Goal: Transaction & Acquisition: Purchase product/service

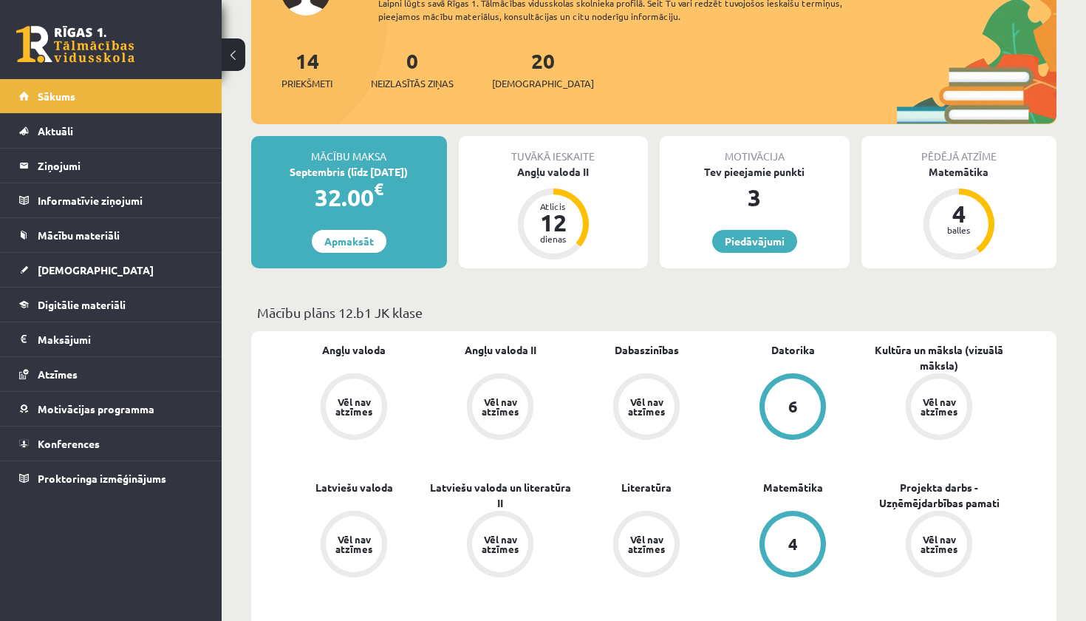
scroll to position [135, 0]
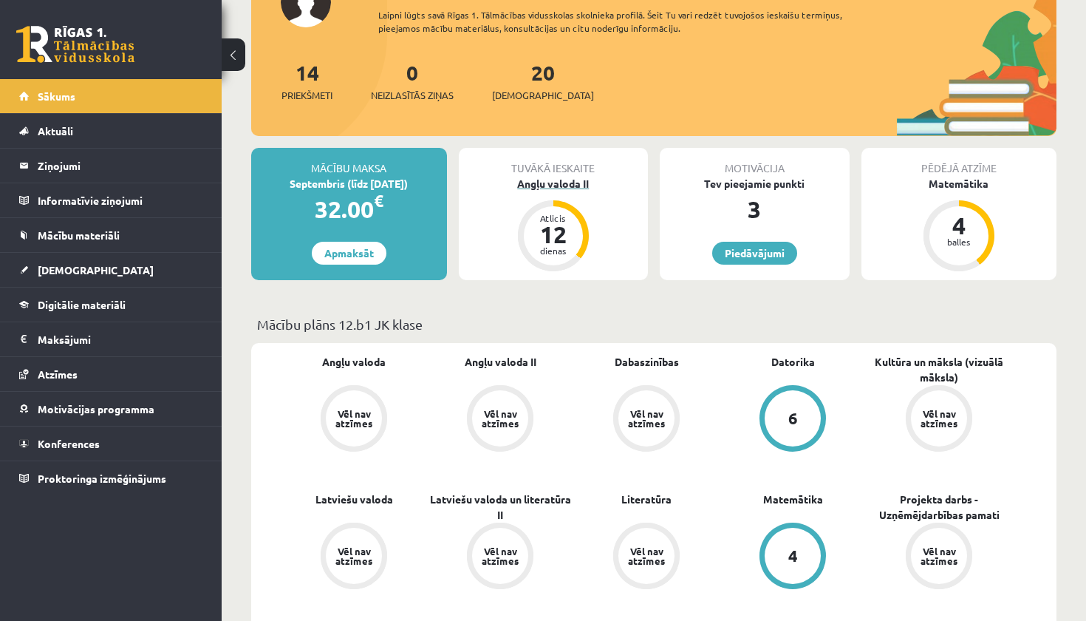
click at [548, 176] on div "Angļu valoda II" at bounding box center [554, 184] width 190 height 16
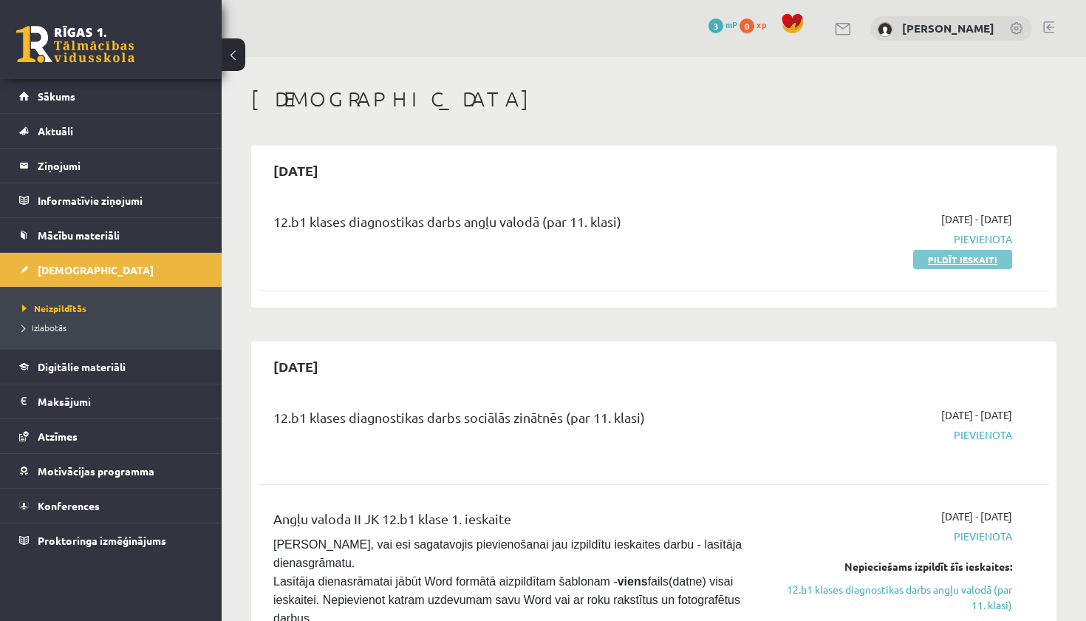
click at [946, 264] on link "Pildīt ieskaiti" at bounding box center [963, 259] width 99 height 19
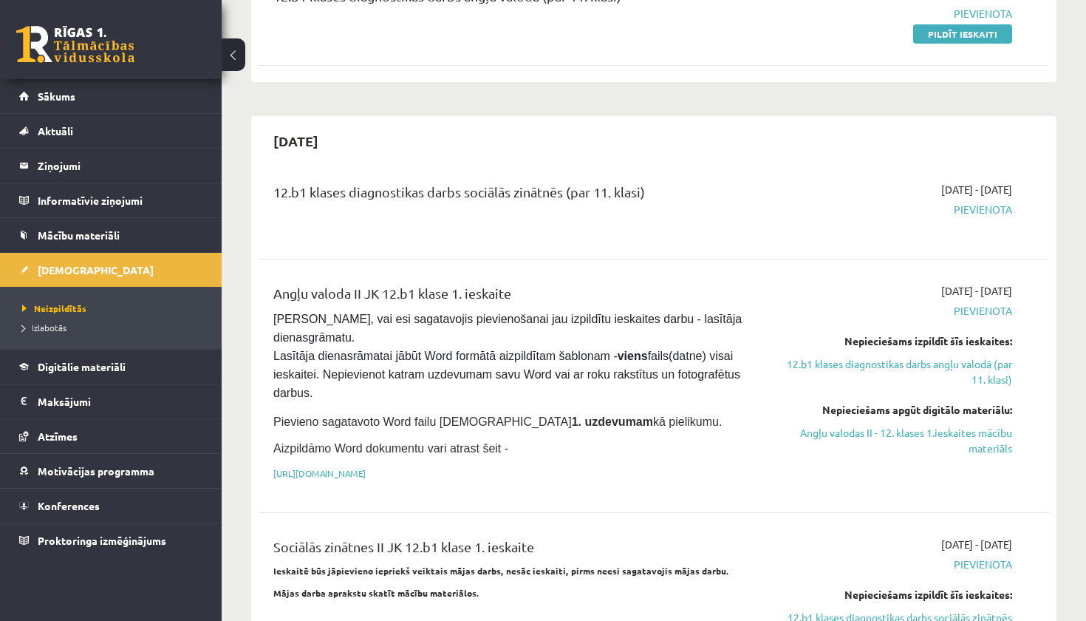
scroll to position [234, 0]
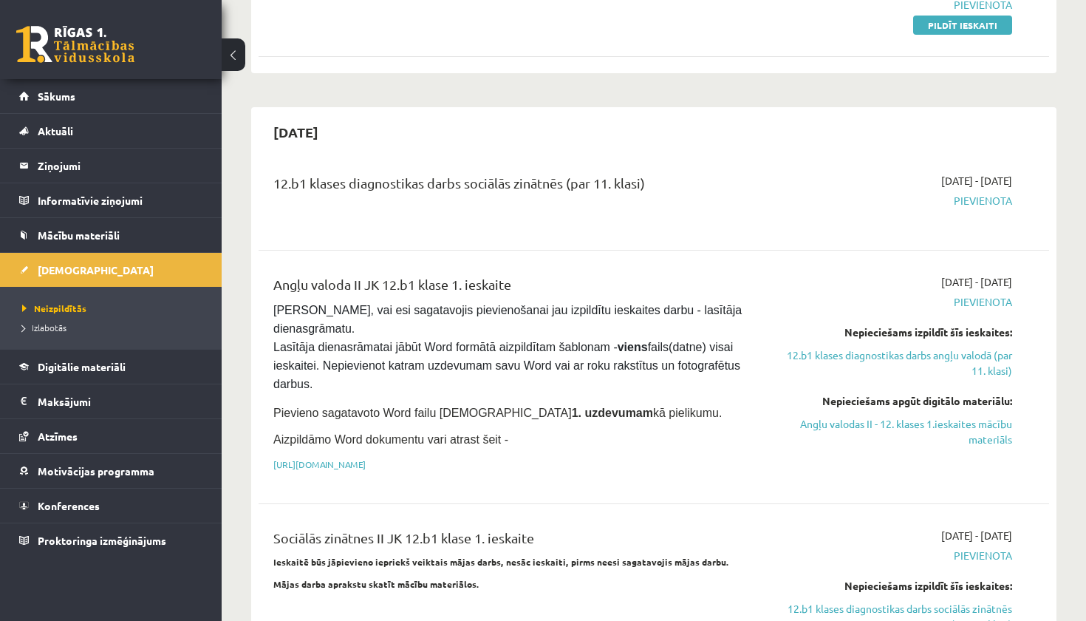
click at [983, 197] on span "Pievienota" at bounding box center [896, 201] width 231 height 16
click at [990, 222] on div "2025-09-16 - 2025-09-30 Pievienota" at bounding box center [897, 199] width 254 height 53
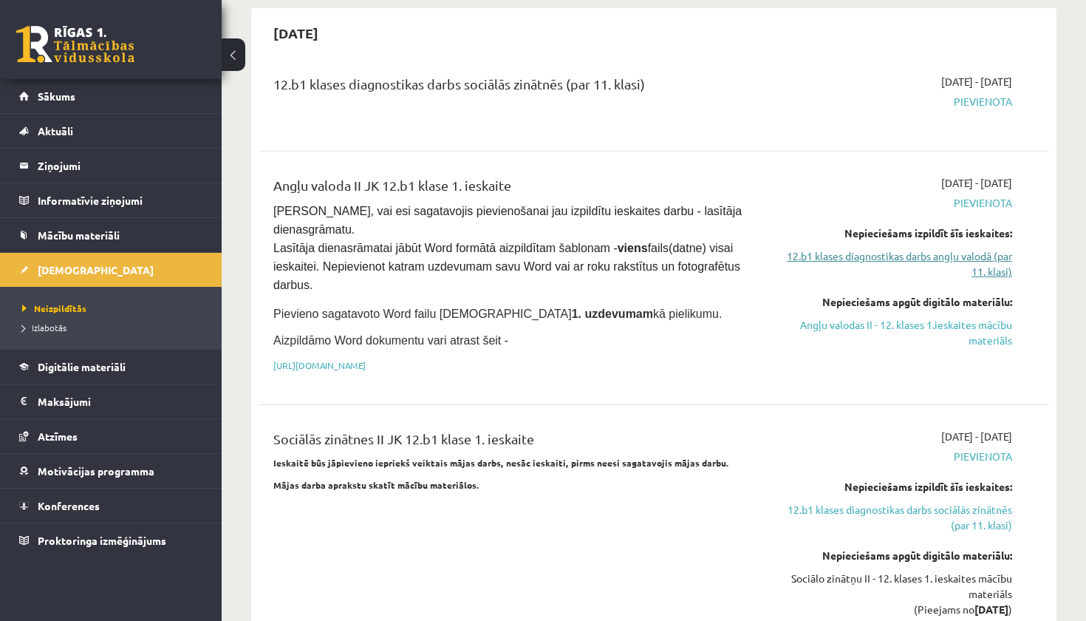
scroll to position [333, 0]
click at [899, 256] on link "12.b1 klases diagnostikas darbs angļu valodā (par 11. klasi)" at bounding box center [896, 264] width 231 height 31
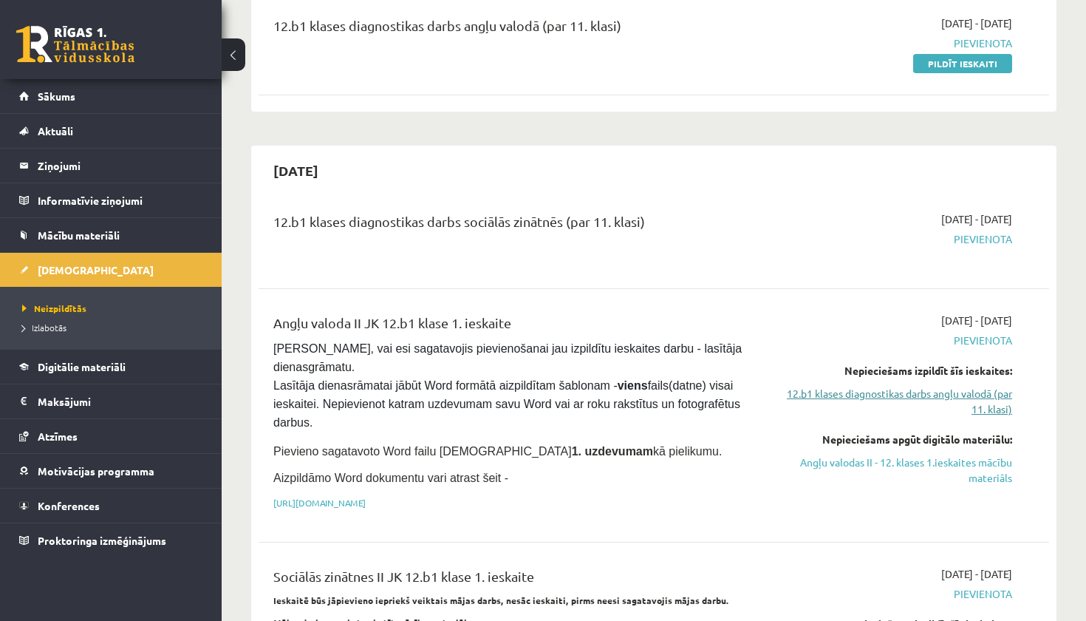
click at [911, 387] on link "12.b1 klases diagnostikas darbs angļu valodā (par 11. klasi)" at bounding box center [896, 401] width 231 height 31
click at [907, 460] on link "Angļu valodas II - 12. klases 1.ieskaites mācību materiāls" at bounding box center [896, 470] width 231 height 31
click at [842, 396] on link "12.b1 klases diagnostikas darbs angļu valodā (par 11. klasi)" at bounding box center [896, 401] width 231 height 31
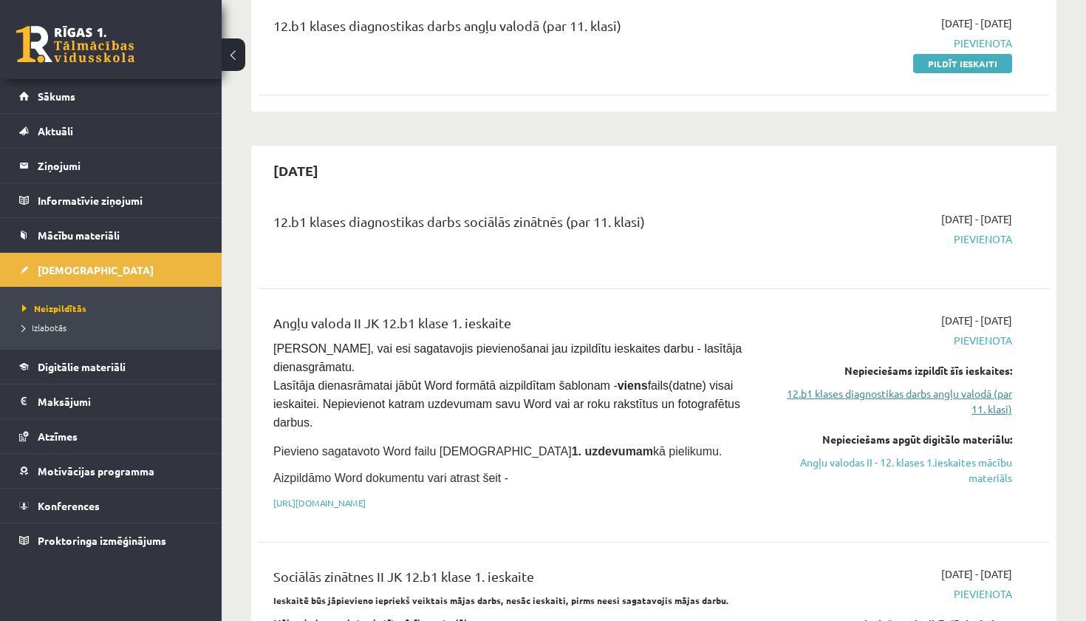
click at [842, 396] on link "12.b1 klases diagnostikas darbs angļu valodā (par 11. klasi)" at bounding box center [896, 401] width 231 height 31
click at [131, 166] on legend "Ziņojumi 0" at bounding box center [121, 166] width 166 height 34
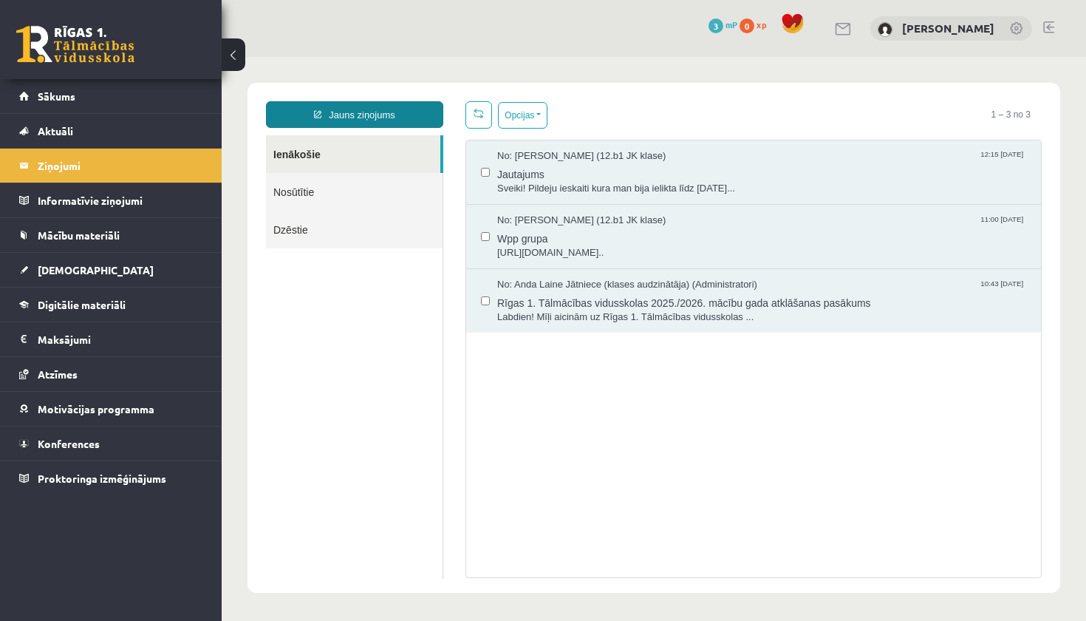
click at [352, 103] on link "Jauns ziņojums" at bounding box center [354, 114] width 177 height 27
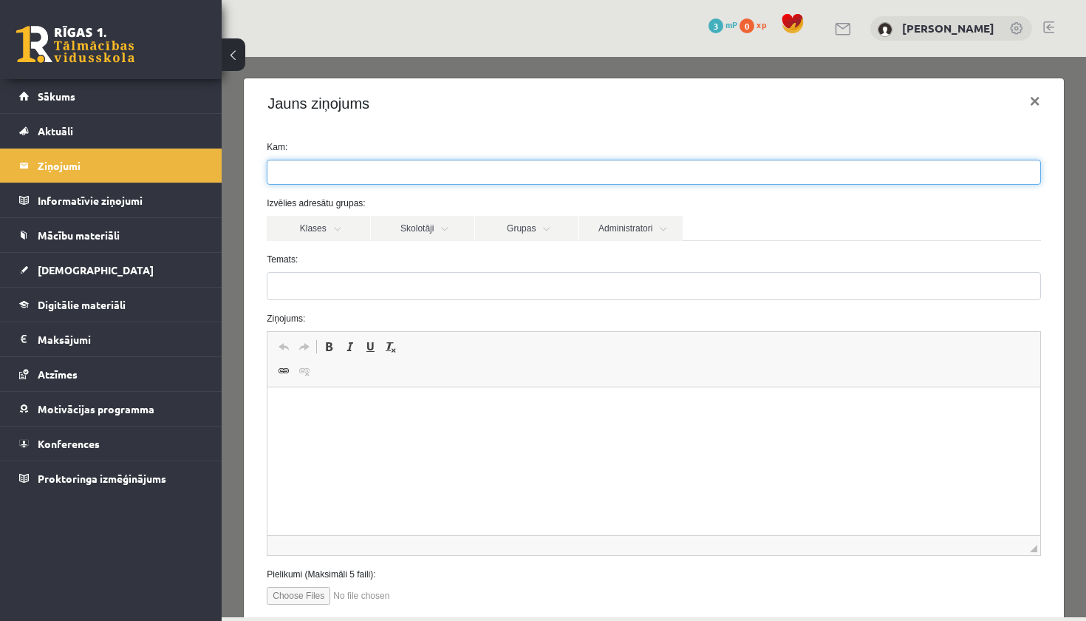
click at [361, 171] on ul at bounding box center [654, 172] width 773 height 24
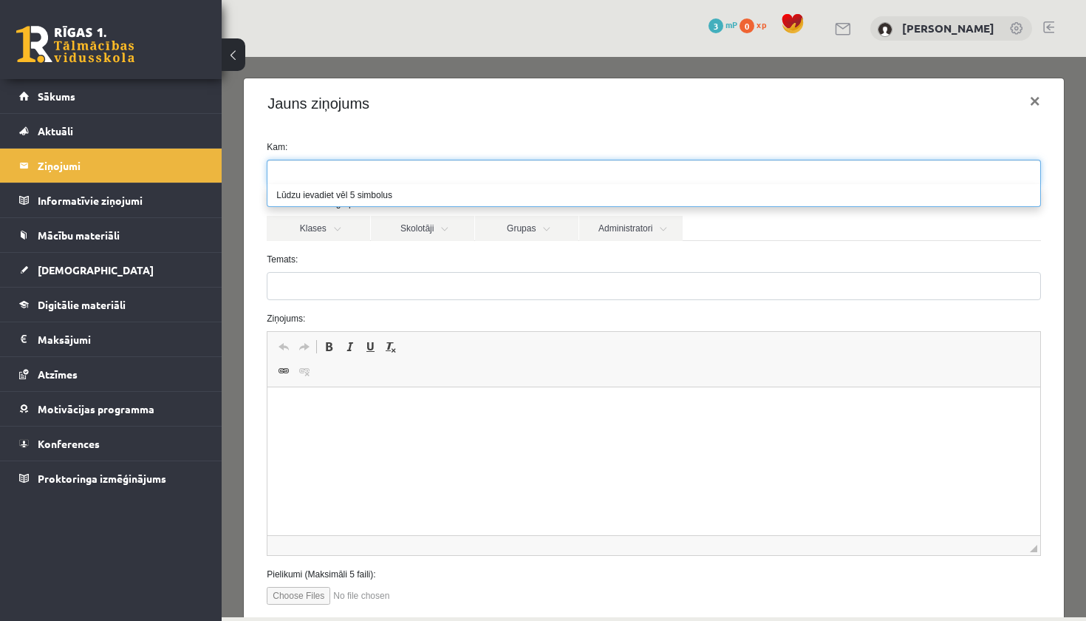
click at [376, 259] on label "Temats:" at bounding box center [654, 259] width 797 height 13
click at [376, 272] on input "Temats:" at bounding box center [654, 286] width 775 height 28
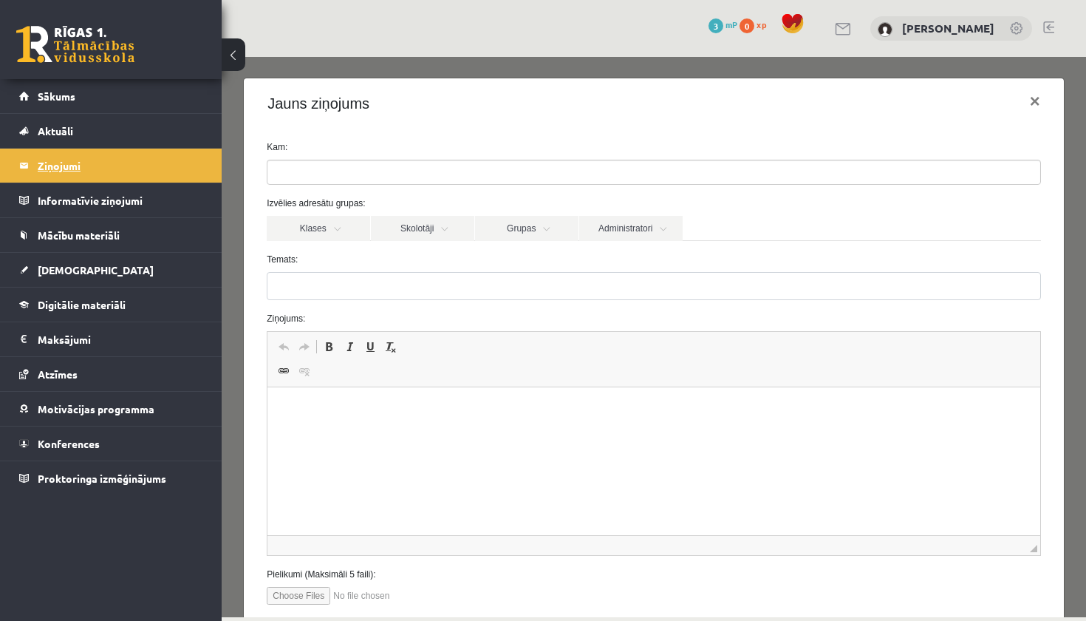
click at [188, 169] on legend "Ziņojumi 0" at bounding box center [121, 166] width 166 height 34
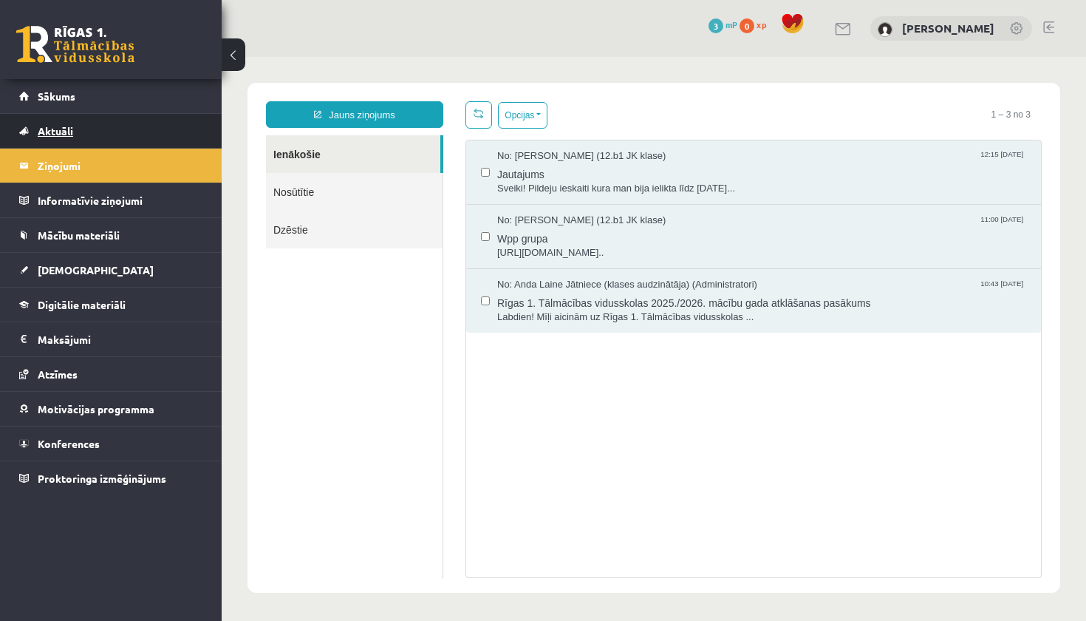
click at [146, 131] on link "Aktuāli" at bounding box center [111, 131] width 184 height 34
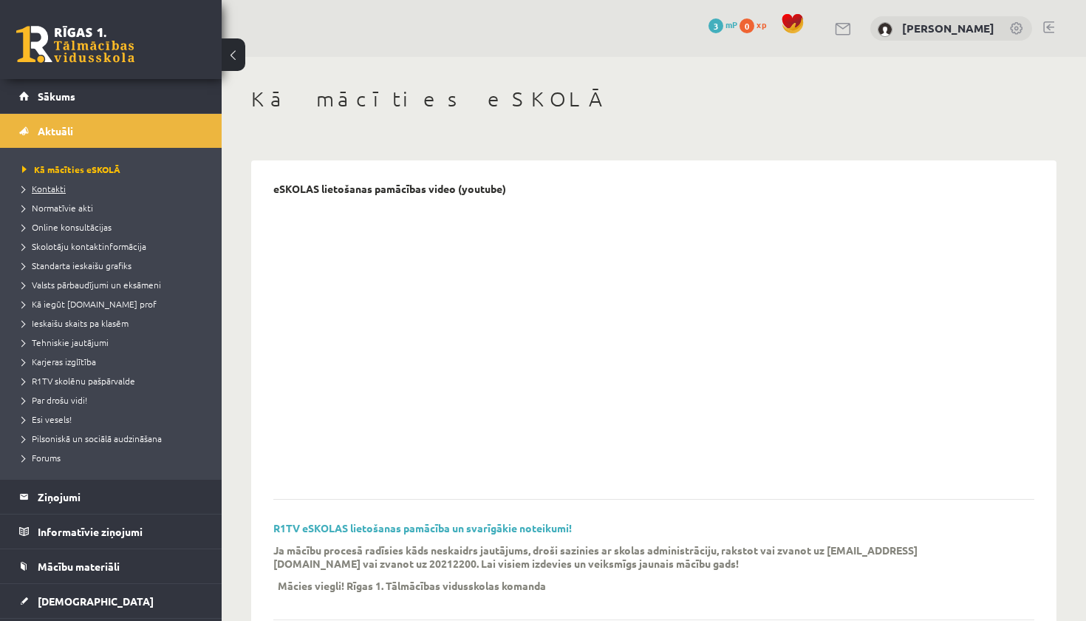
click at [52, 189] on span "Kontakti" at bounding box center [44, 189] width 44 height 12
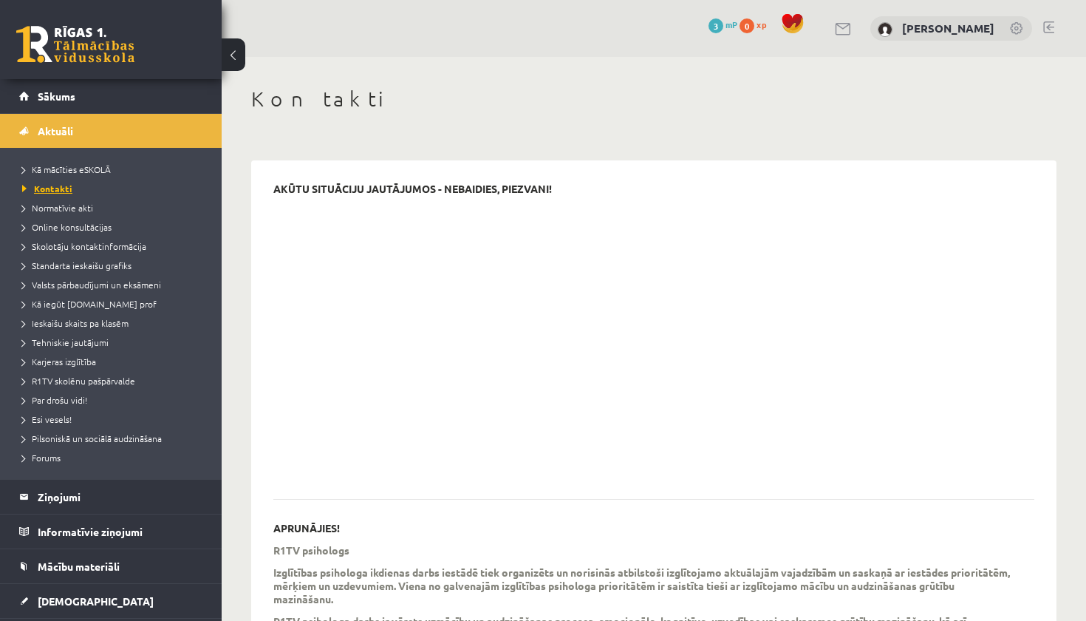
click at [52, 189] on span "Kontakti" at bounding box center [47, 189] width 50 height 12
click at [896, 463] on div at bounding box center [642, 341] width 739 height 277
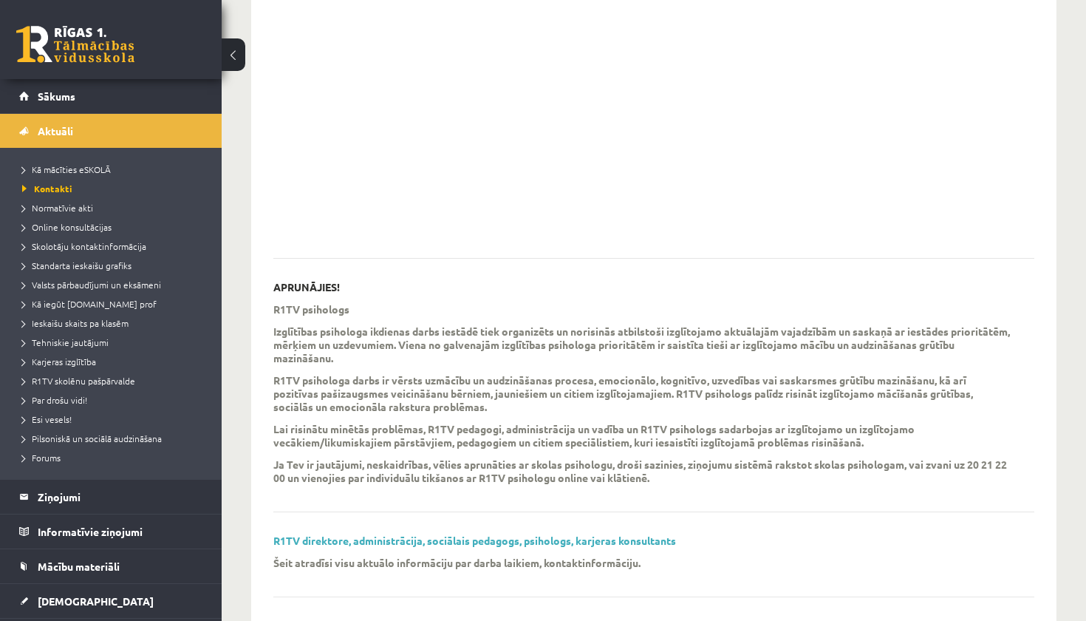
scroll to position [215, 0]
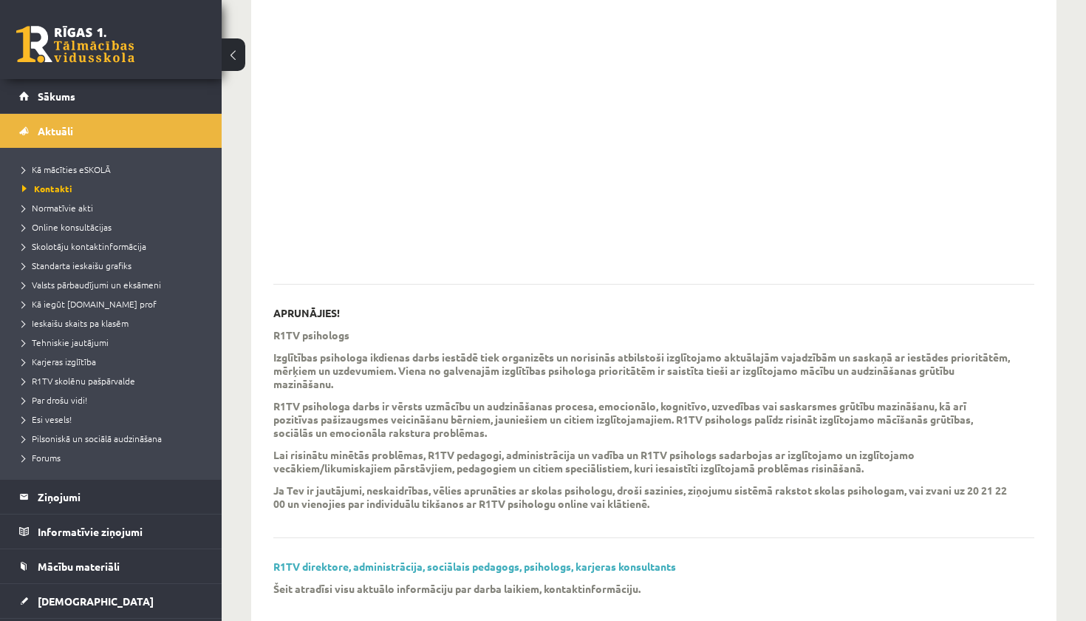
click at [258, 106] on div "AKŪTU SITUĀCIJU JAUTĀJUMOS - NEBAIDIES, PIEZVANI! APRUNĀJIES! R1TV psihologs Iz…" at bounding box center [654, 328] width 806 height 766
click at [193, 106] on link "Sākums" at bounding box center [111, 96] width 184 height 34
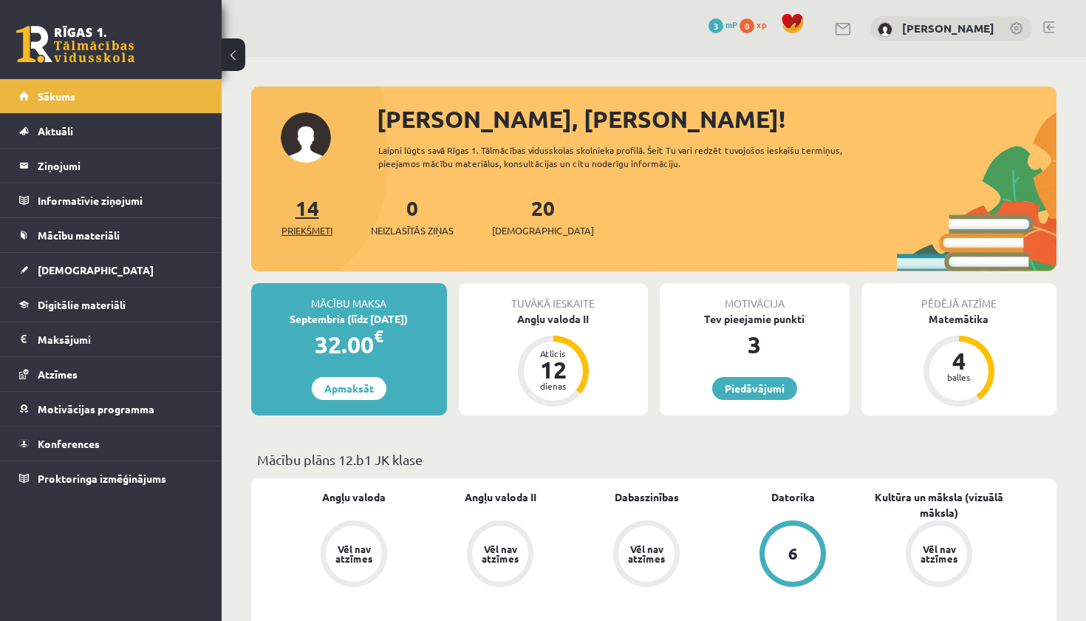
click at [320, 225] on span "Priekšmeti" at bounding box center [307, 230] width 51 height 15
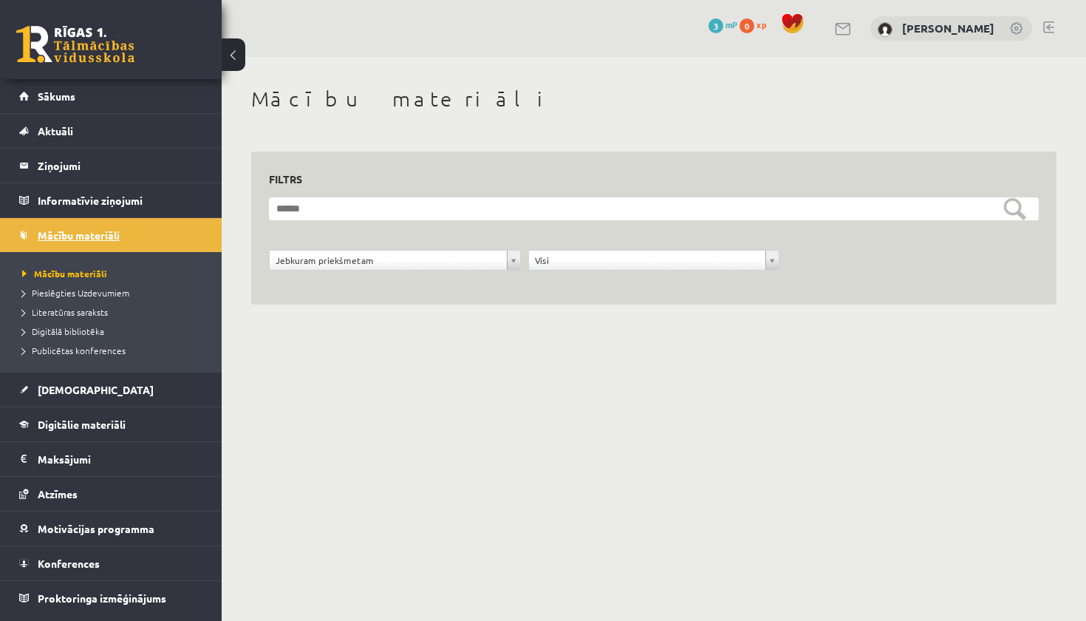
click at [182, 232] on link "Mācību materiāli" at bounding box center [111, 235] width 184 height 34
click at [136, 86] on link "Sākums" at bounding box center [111, 96] width 184 height 34
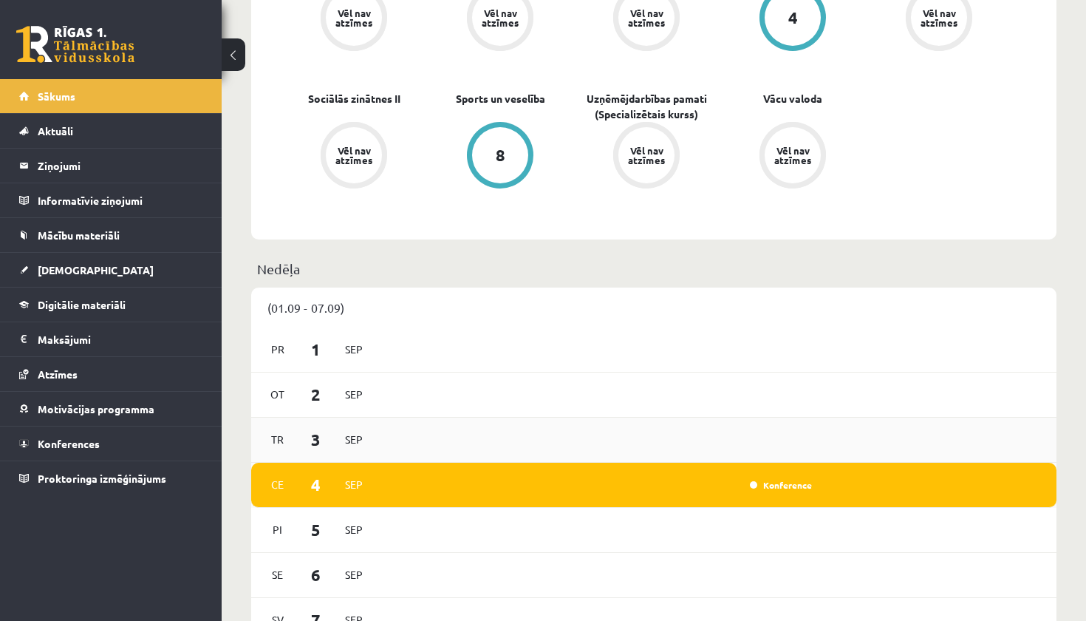
scroll to position [685, 0]
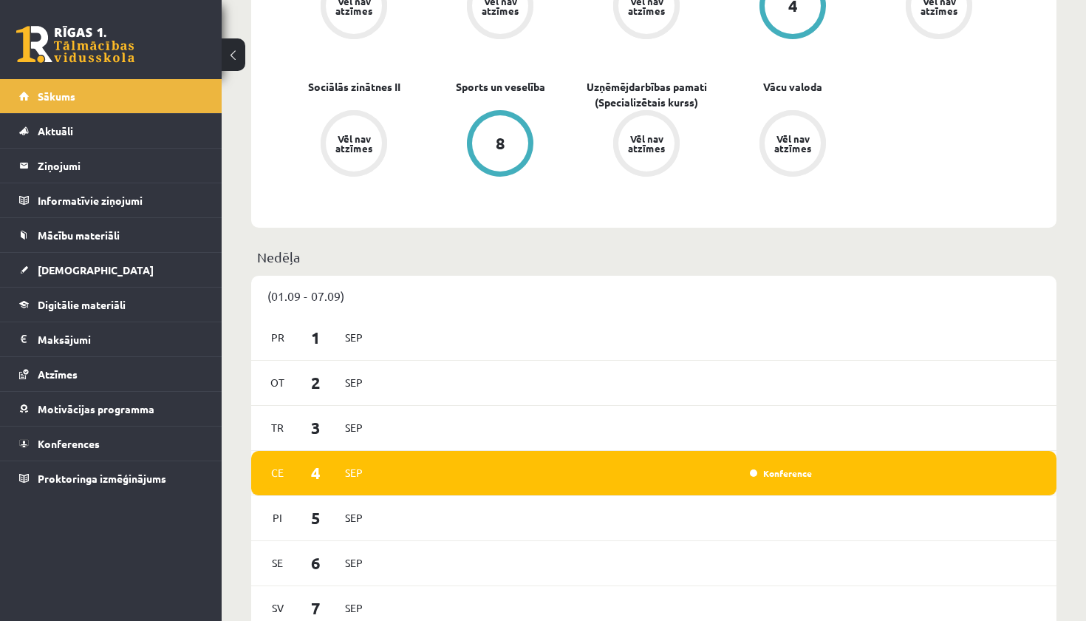
click at [778, 480] on div "Konference" at bounding box center [780, 473] width 74 height 15
click at [778, 474] on link "Konference" at bounding box center [781, 473] width 62 height 12
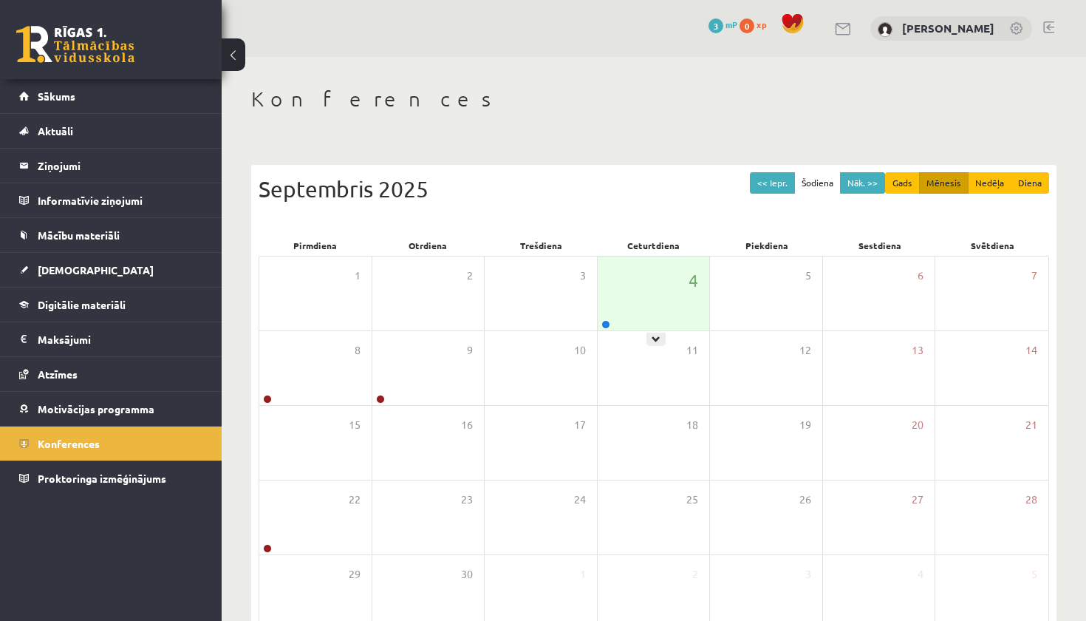
click at [636, 313] on div "4" at bounding box center [654, 293] width 112 height 74
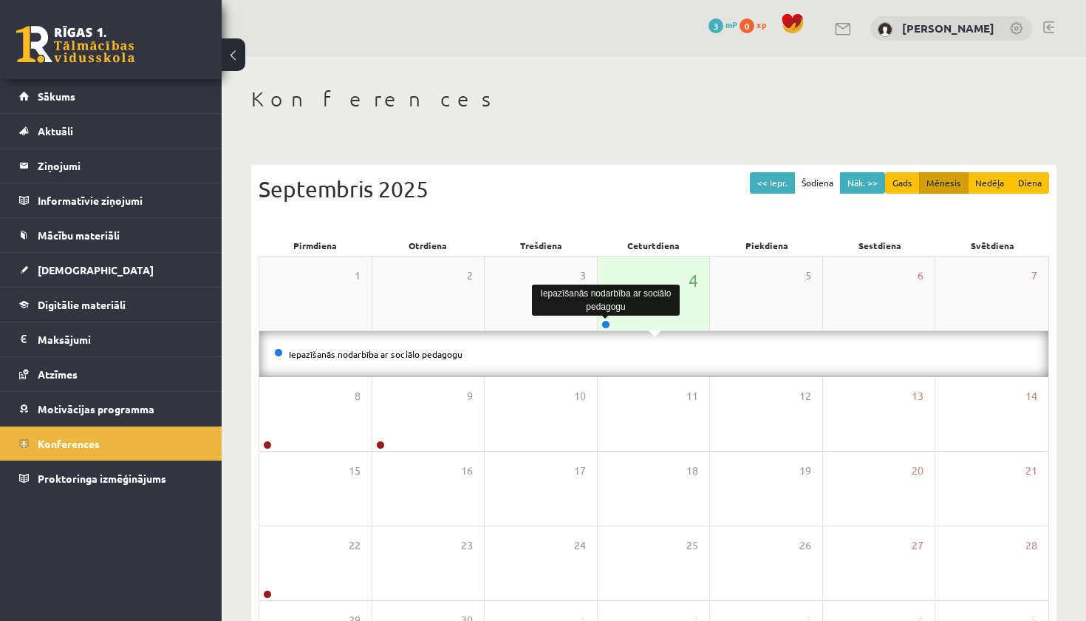
click at [605, 323] on link at bounding box center [606, 324] width 9 height 9
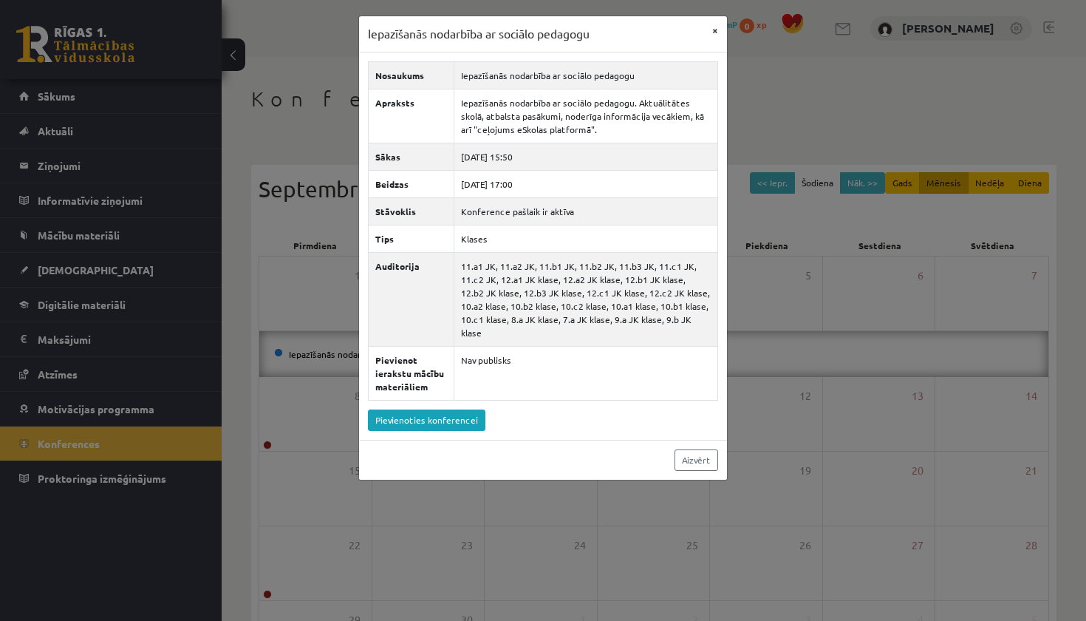
click at [718, 23] on button "×" at bounding box center [716, 30] width 24 height 28
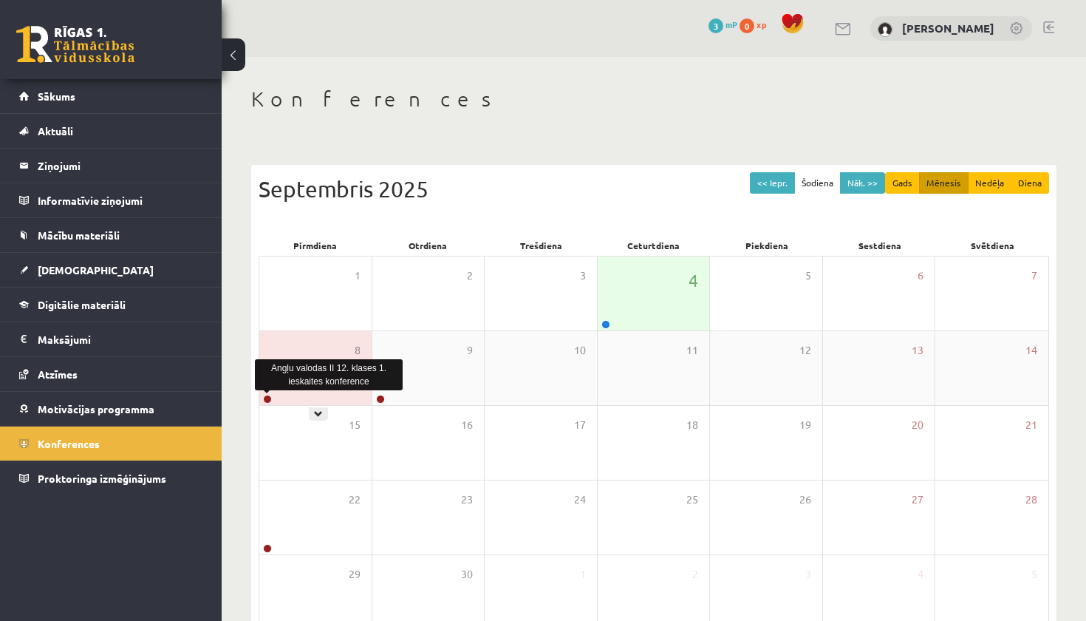
click at [268, 398] on link at bounding box center [267, 399] width 9 height 9
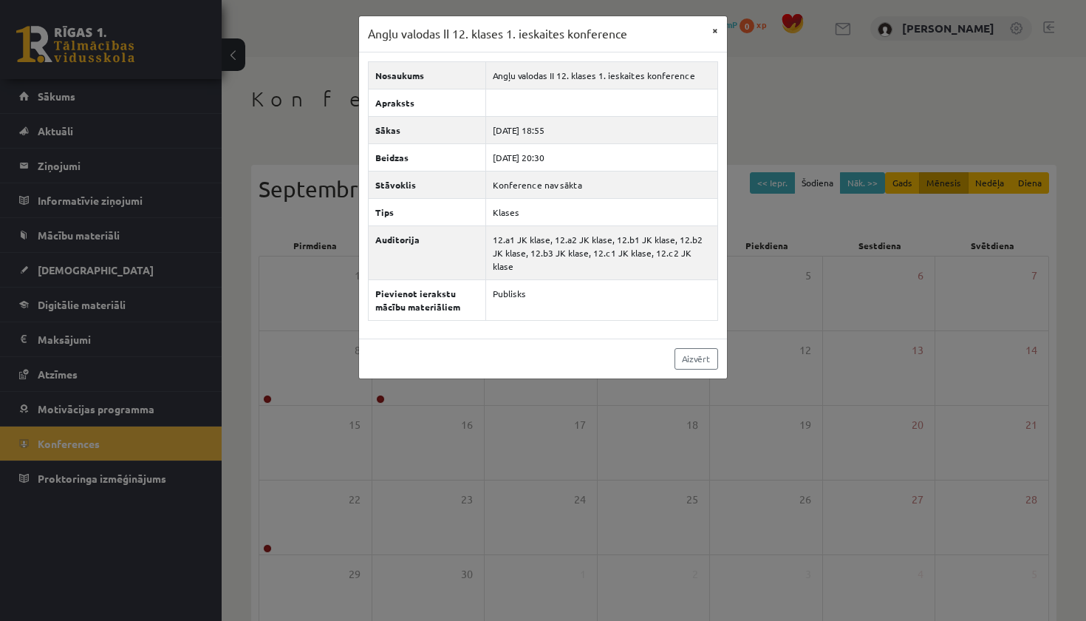
click at [712, 27] on button "×" at bounding box center [716, 30] width 24 height 28
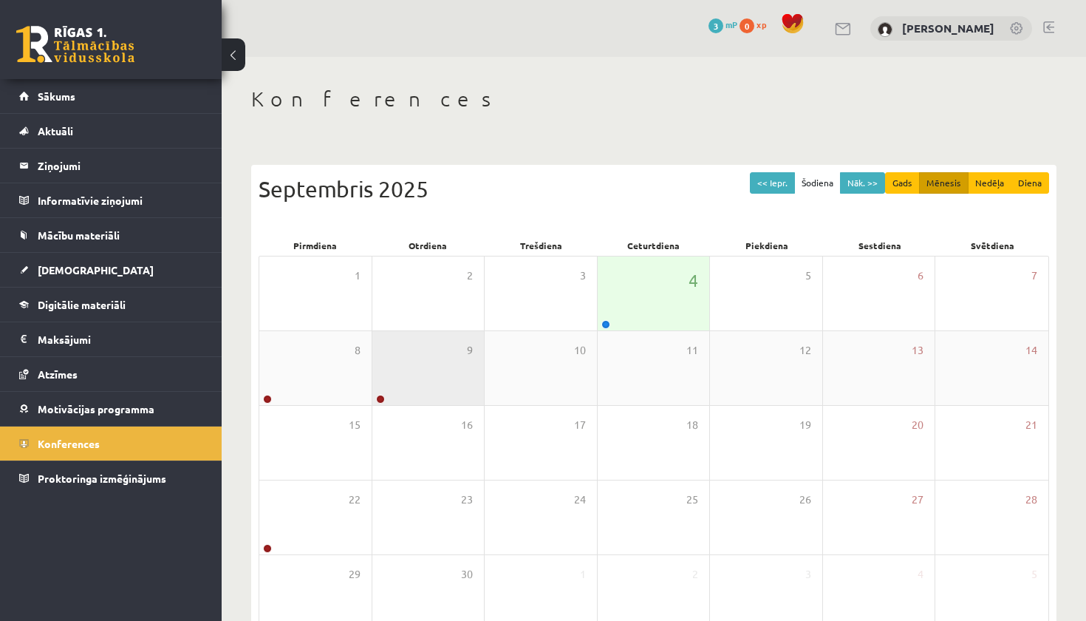
click at [379, 393] on div "9" at bounding box center [429, 368] width 112 height 74
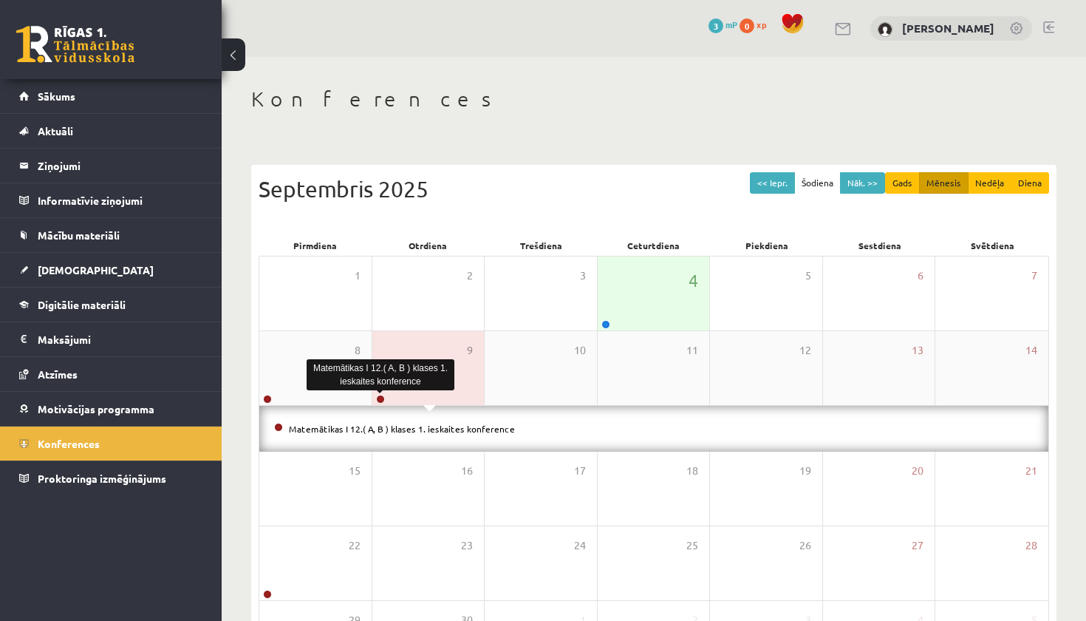
click at [379, 395] on link at bounding box center [380, 399] width 9 height 9
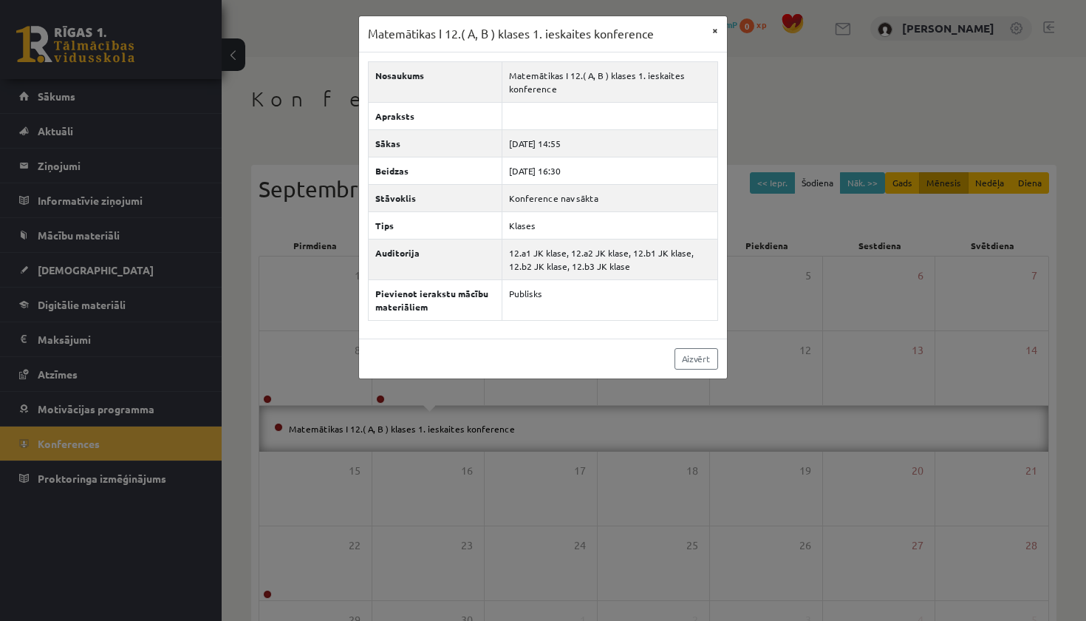
click at [718, 27] on button "×" at bounding box center [716, 30] width 24 height 28
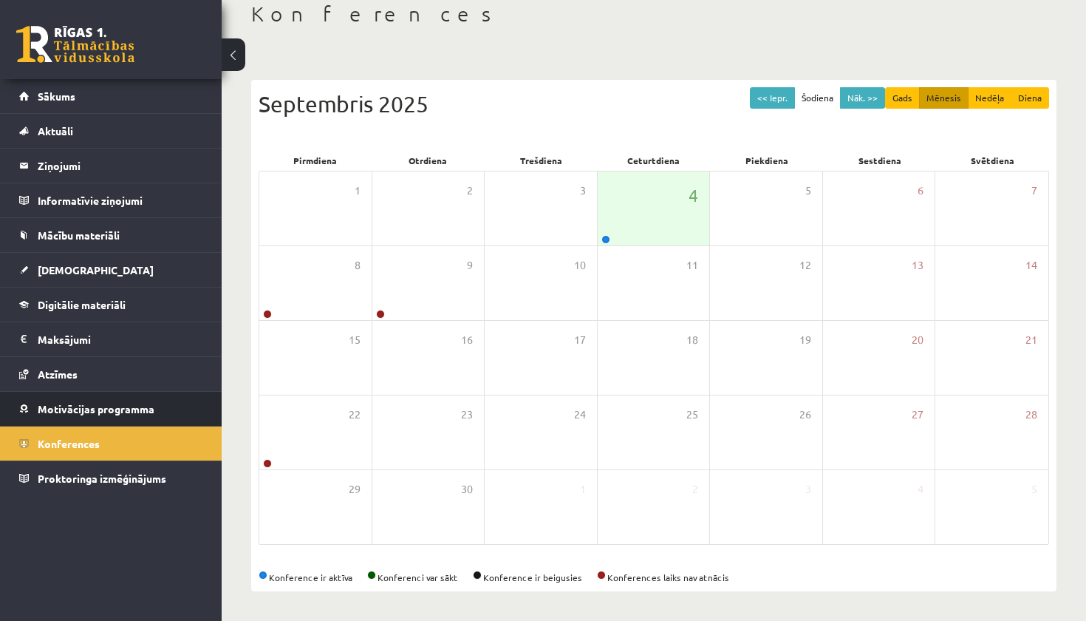
scroll to position [85, 0]
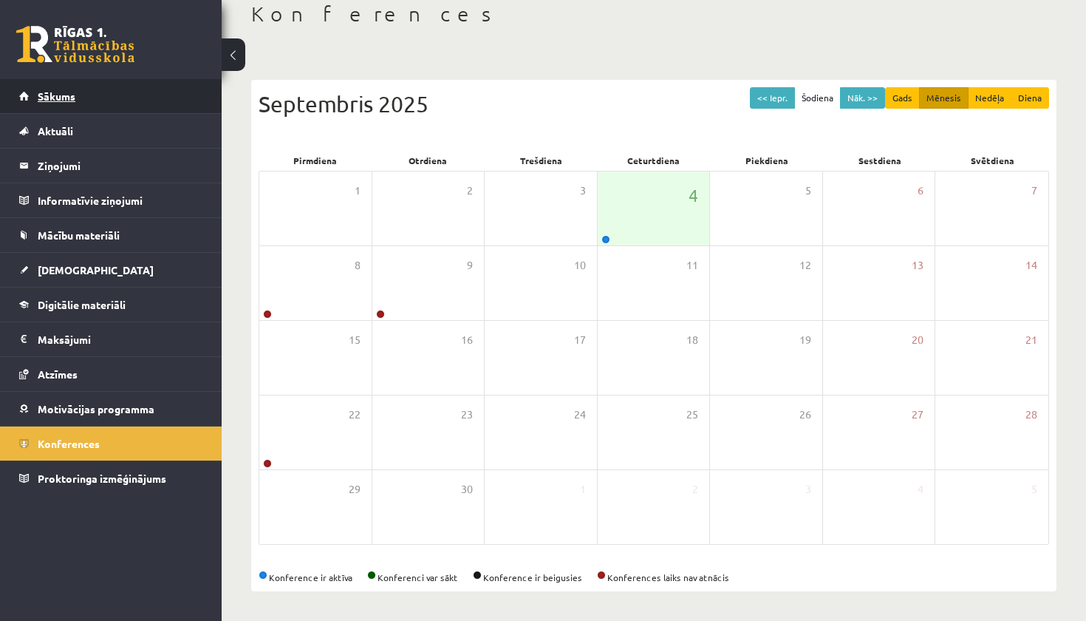
click at [153, 108] on link "Sākums" at bounding box center [111, 96] width 184 height 34
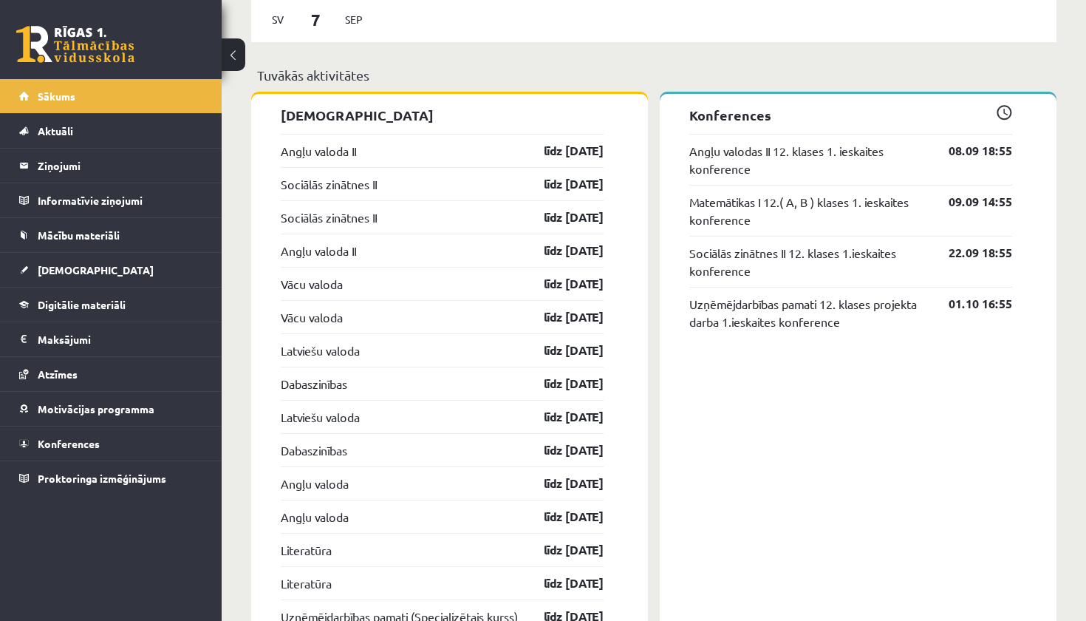
scroll to position [1277, 0]
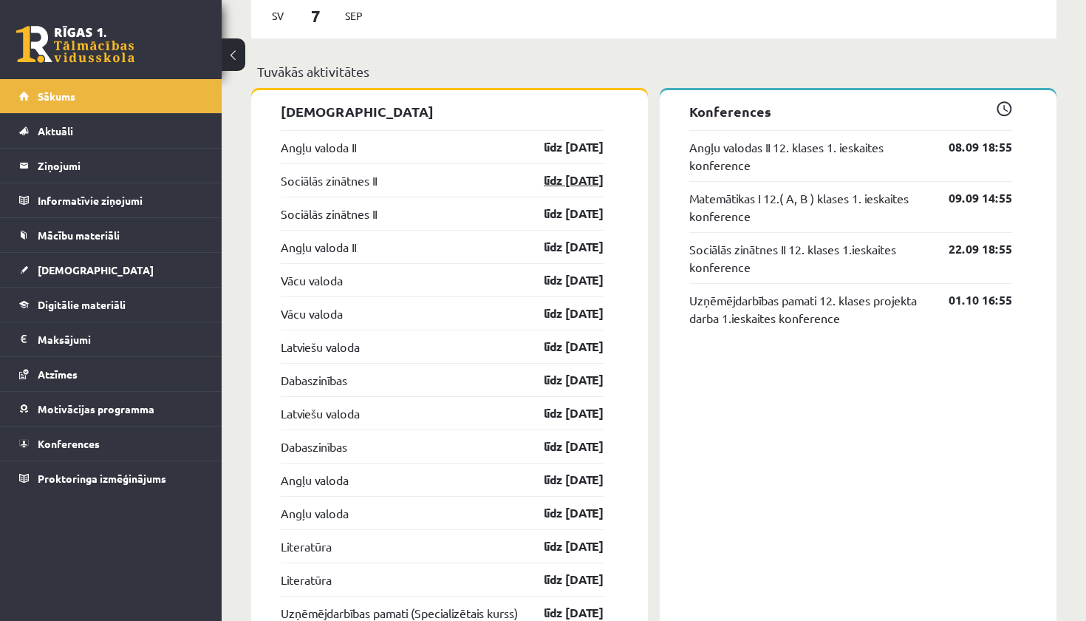
click at [573, 185] on link "līdz [DATE]" at bounding box center [561, 180] width 86 height 18
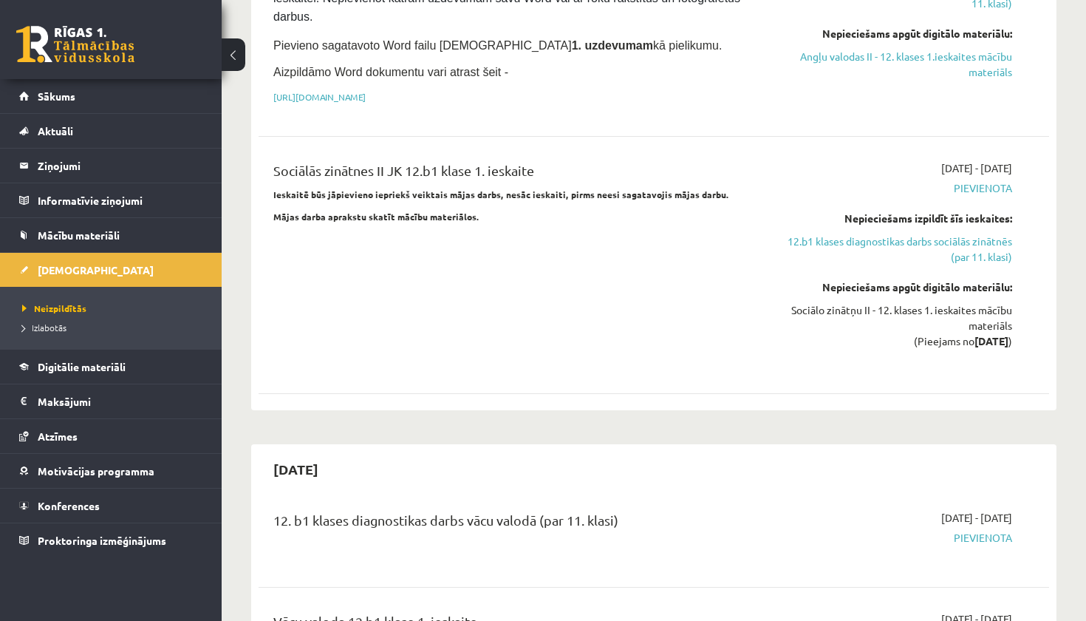
scroll to position [619, 0]
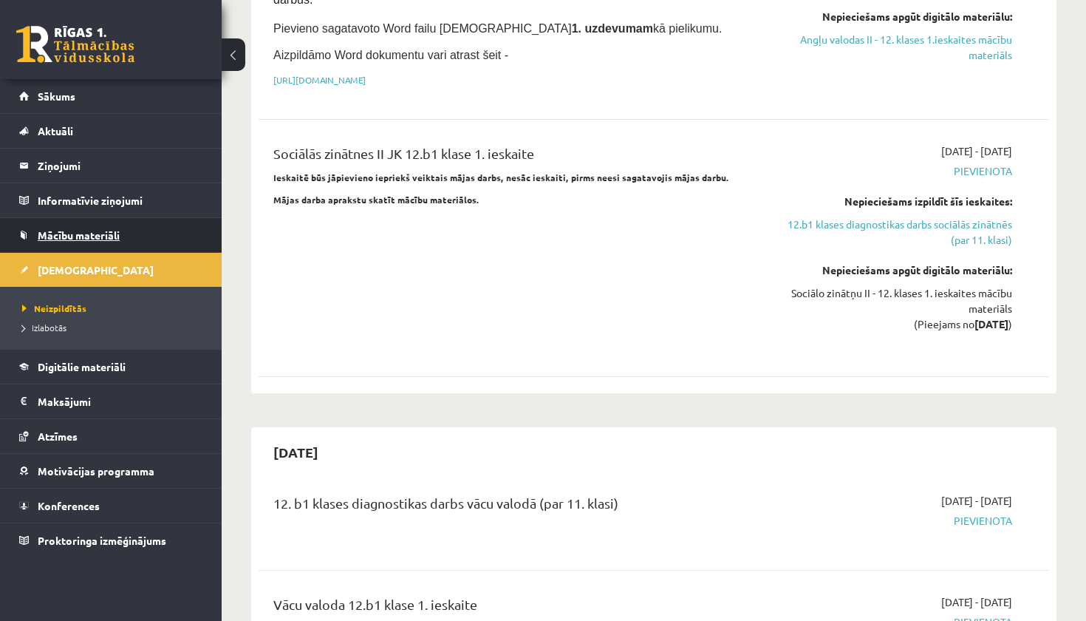
click at [182, 238] on link "Mācību materiāli" at bounding box center [111, 235] width 184 height 34
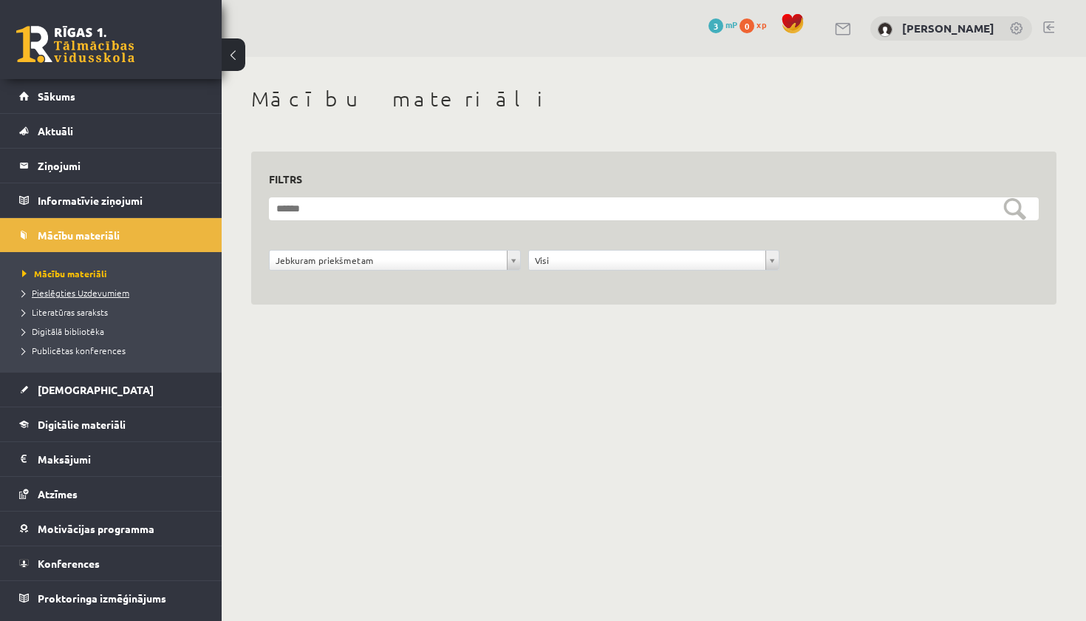
click at [115, 292] on span "Pieslēgties Uzdevumiem" at bounding box center [75, 293] width 107 height 12
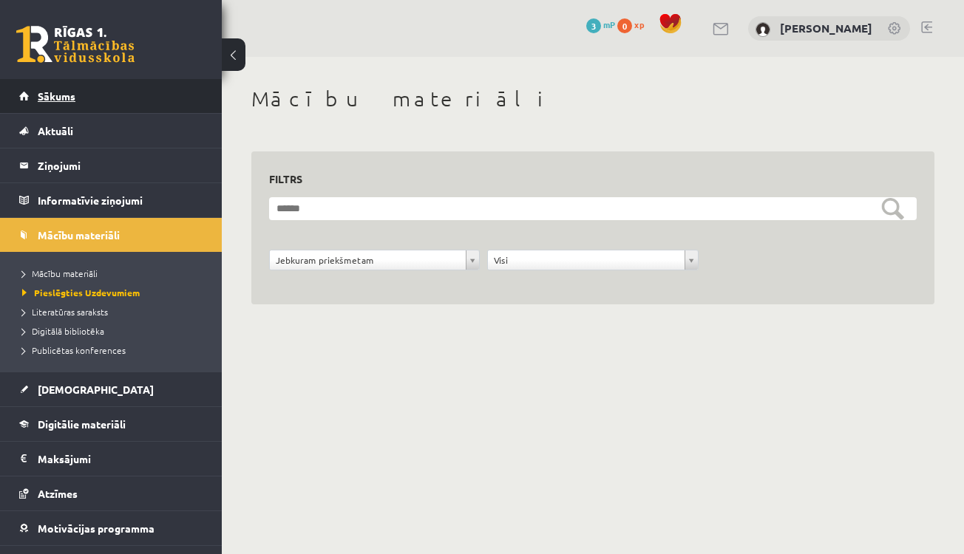
click at [132, 87] on link "Sākums" at bounding box center [111, 96] width 184 height 34
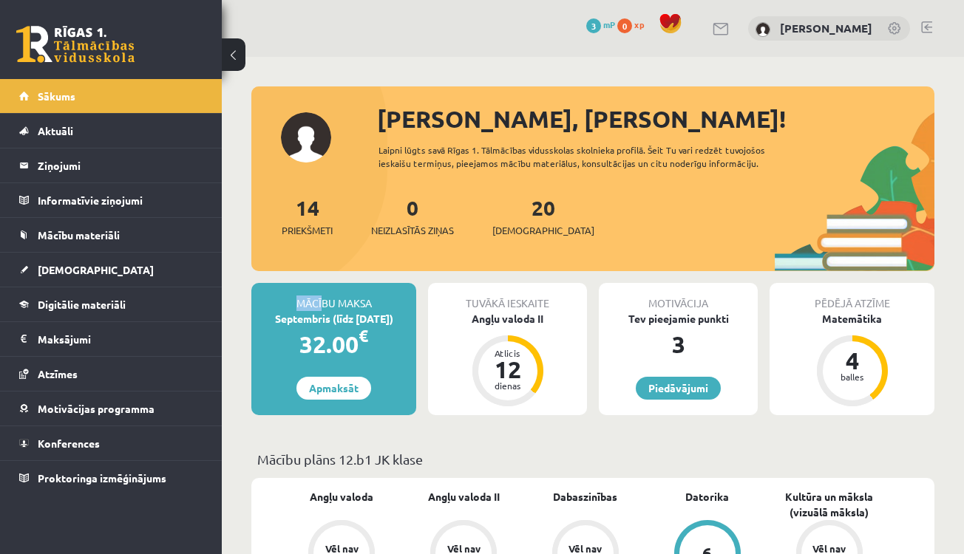
drag, startPoint x: 299, startPoint y: 302, endPoint x: 322, endPoint y: 307, distance: 23.5
click at [322, 307] on div "Mācību maksa" at bounding box center [333, 297] width 165 height 28
click at [333, 391] on link "Apmaksāt" at bounding box center [333, 388] width 75 height 23
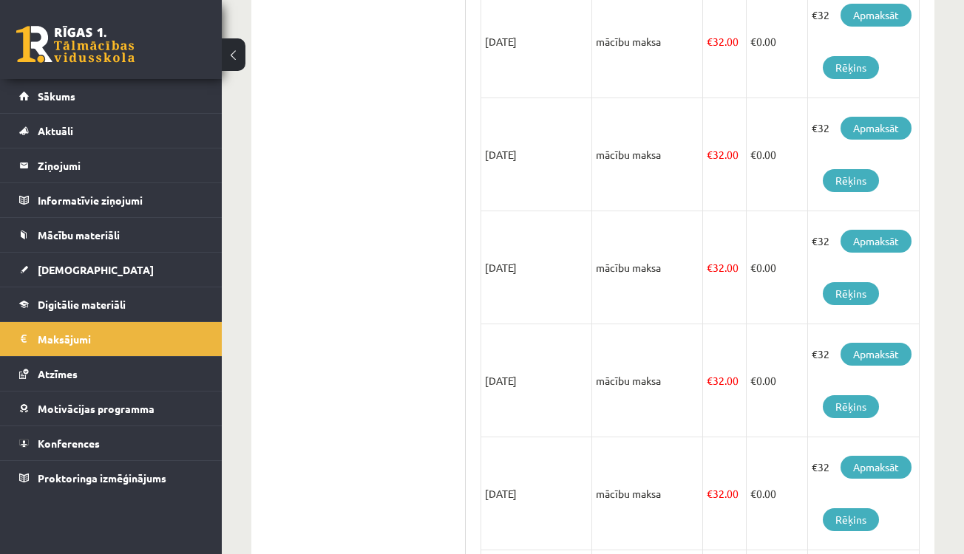
scroll to position [865, 0]
click at [832, 172] on link "Rēķins" at bounding box center [851, 180] width 56 height 23
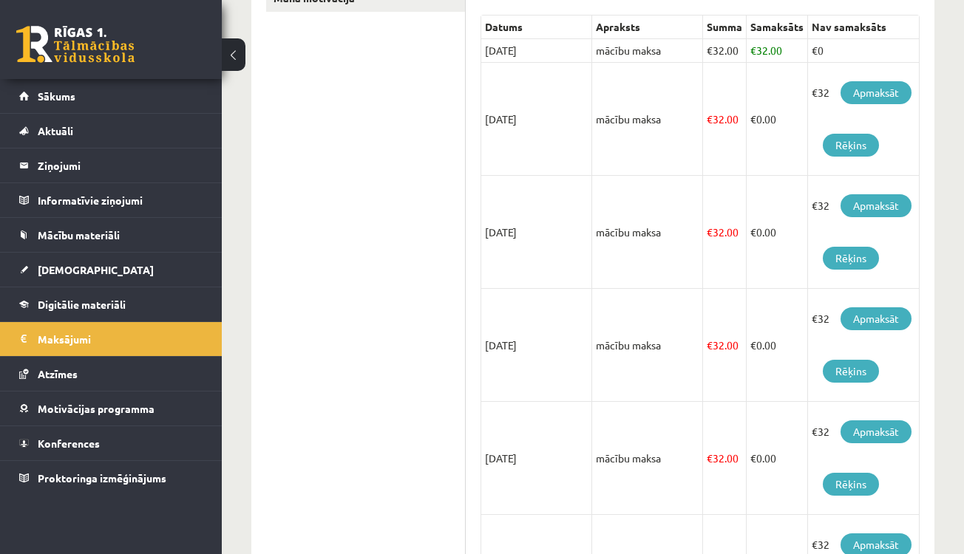
scroll to position [341, 0]
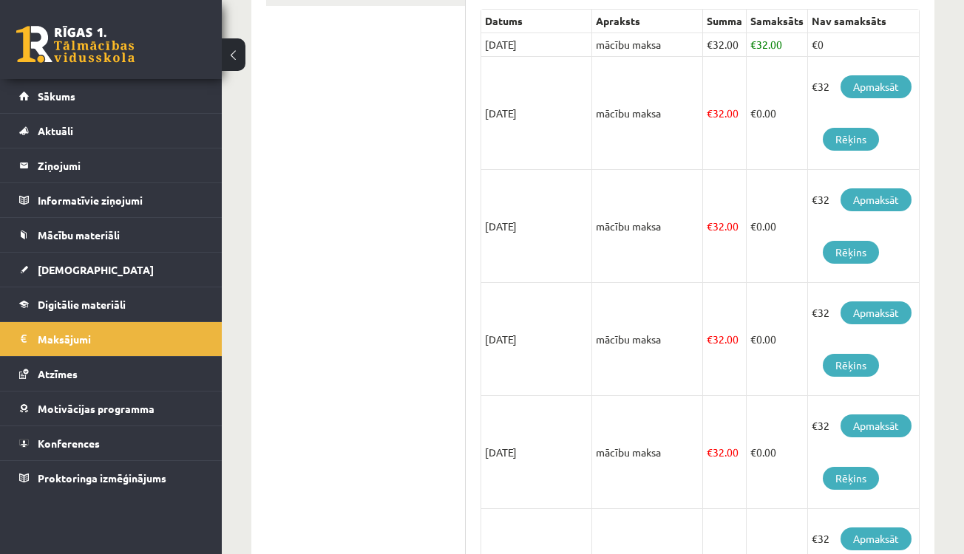
drag, startPoint x: 614, startPoint y: 113, endPoint x: 642, endPoint y: 115, distance: 28.2
click at [642, 115] on td "mācību maksa" at bounding box center [647, 113] width 111 height 113
click at [638, 131] on td "mācību maksa" at bounding box center [647, 113] width 111 height 113
click at [889, 79] on link "Apmaksāt" at bounding box center [875, 86] width 71 height 23
click at [890, 91] on link "Apmaksāt" at bounding box center [875, 86] width 71 height 23
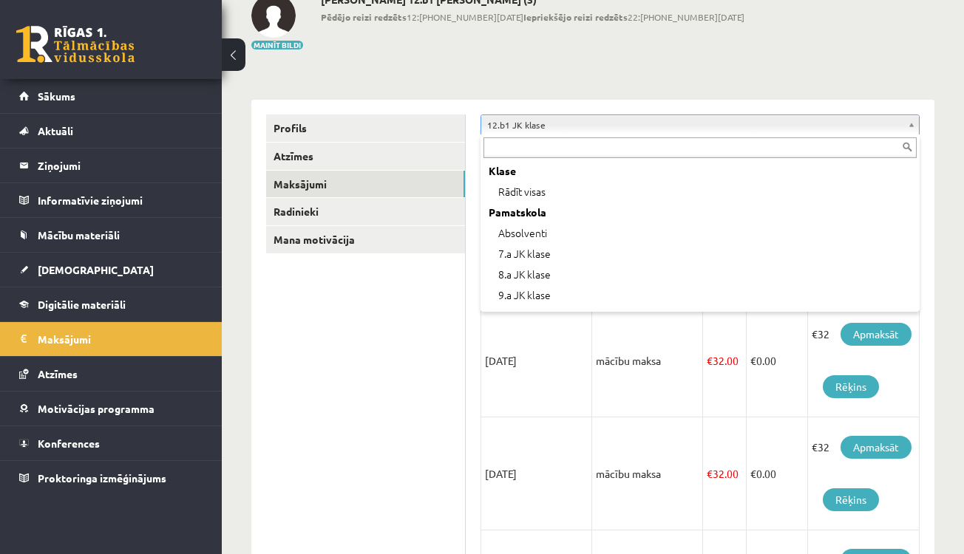
scroll to position [411, 0]
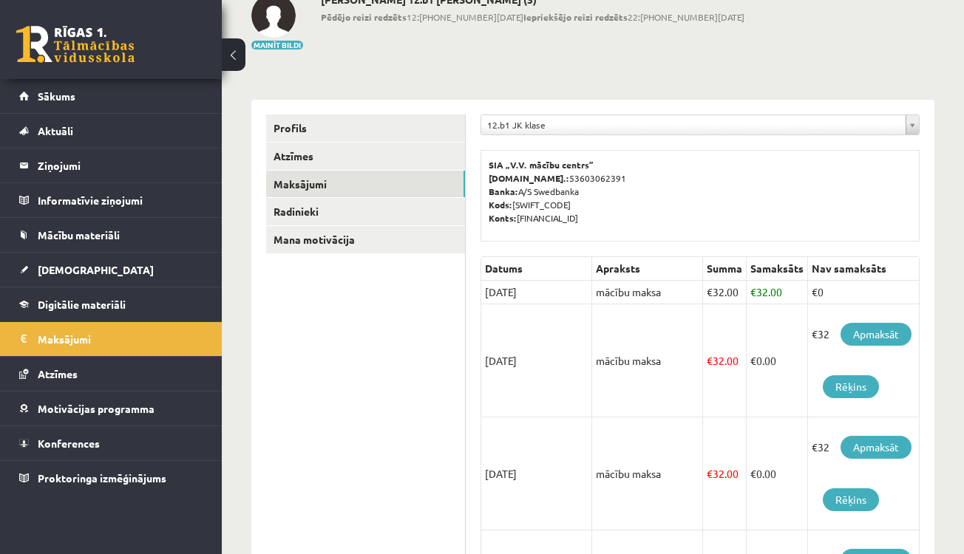
click at [609, 359] on td "mācību maksa" at bounding box center [647, 361] width 111 height 113
click at [609, 358] on td "mācību maksa" at bounding box center [647, 361] width 111 height 113
